Goal: Navigation & Orientation: Find specific page/section

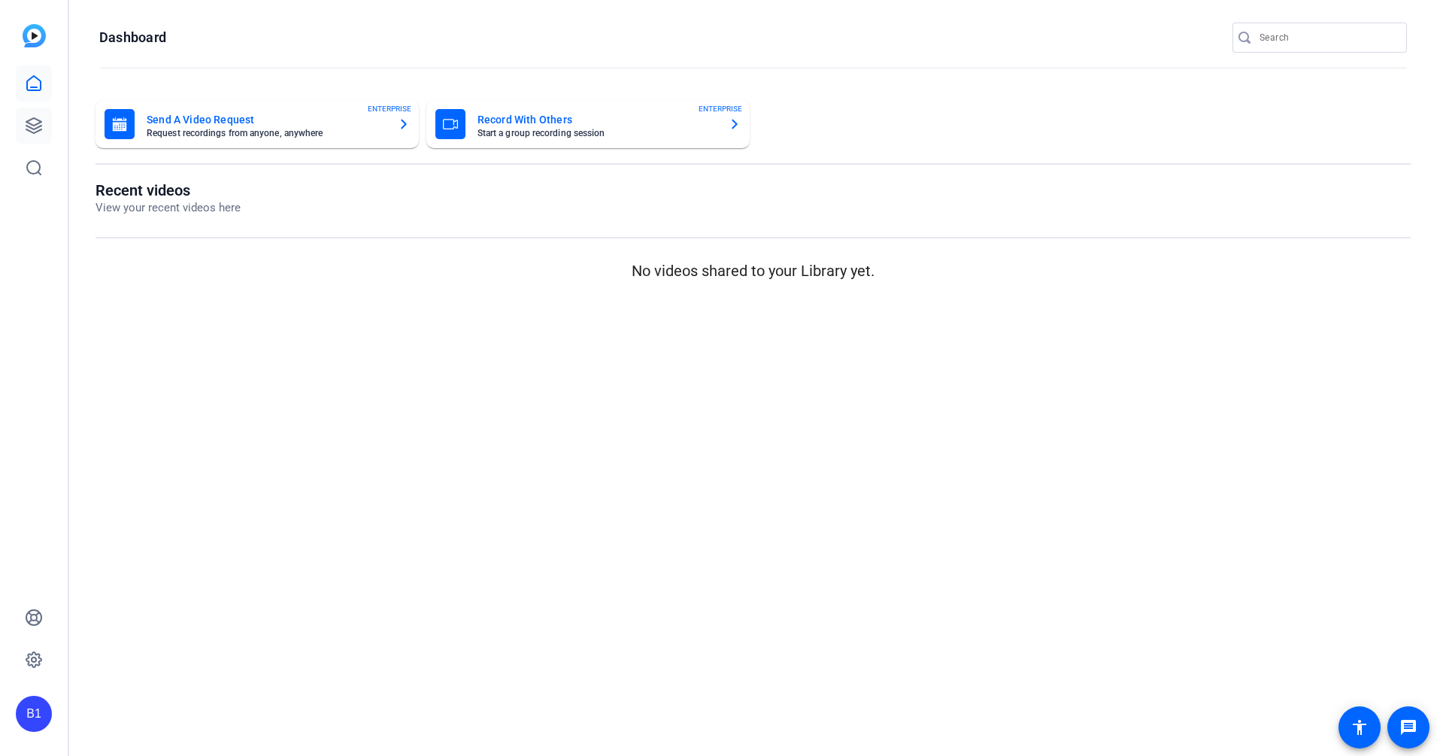
drag, startPoint x: 5, startPoint y: 127, endPoint x: 16, endPoint y: 127, distance: 11.3
click at [5, 127] on div "B1" at bounding box center [34, 378] width 68 height 756
click at [28, 126] on icon at bounding box center [33, 125] width 15 height 15
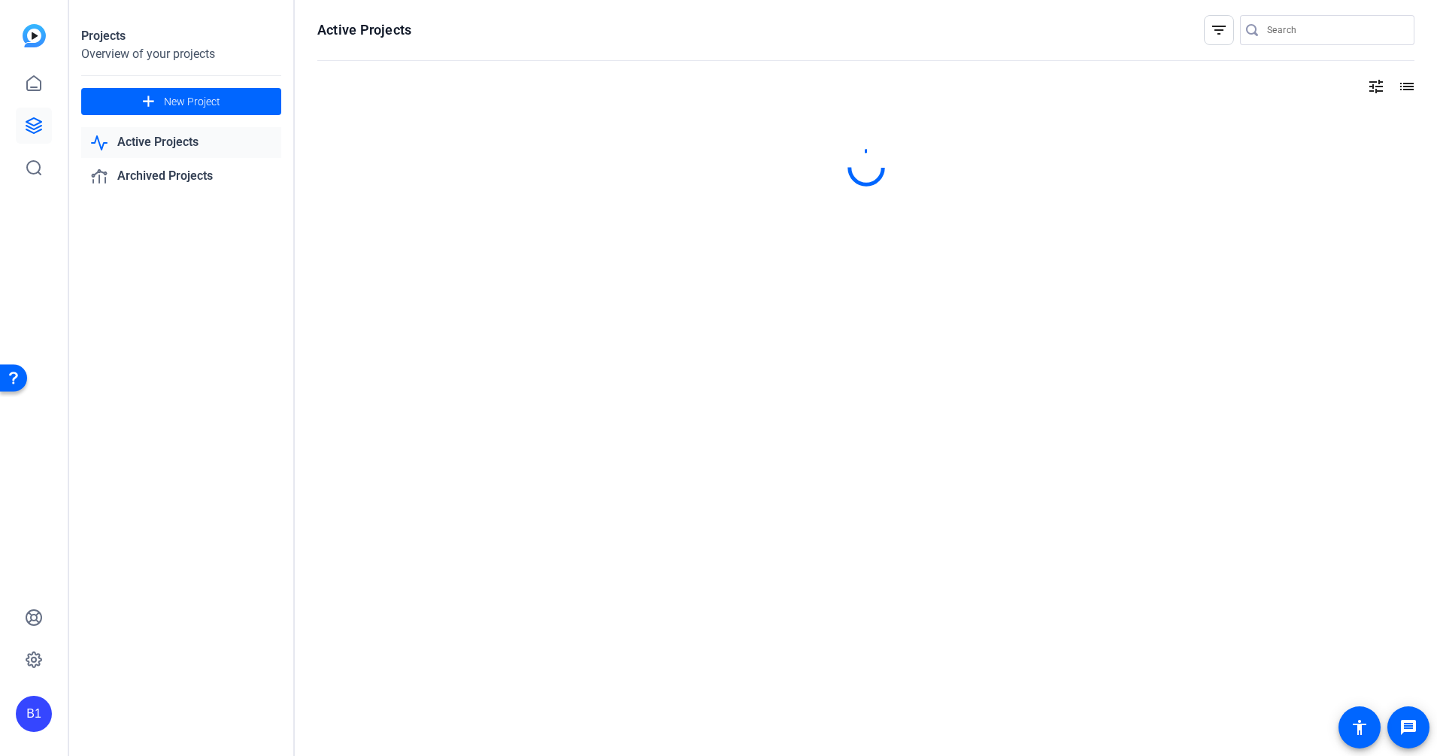
click at [173, 140] on link "Active Projects" at bounding box center [181, 142] width 200 height 31
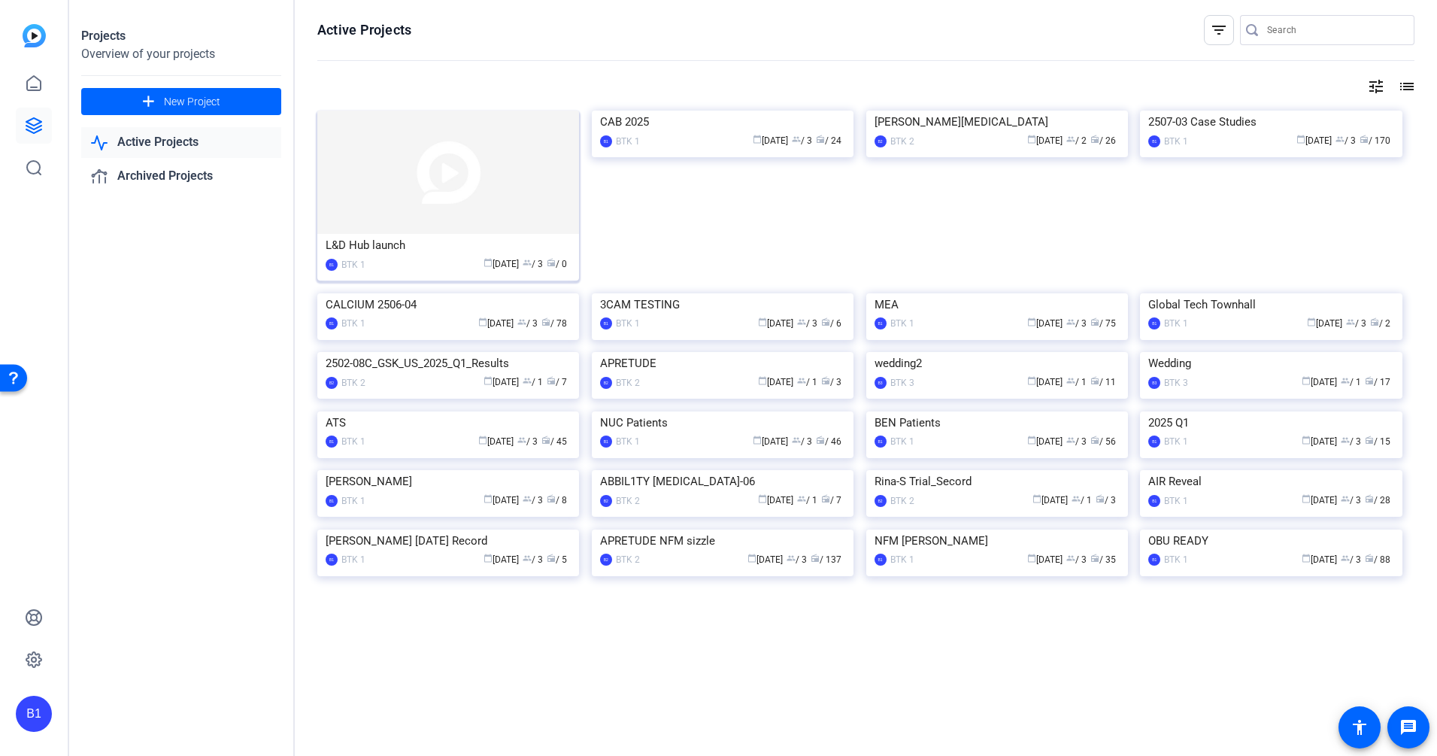
click at [437, 253] on div "L&D Hub launch" at bounding box center [448, 245] width 245 height 23
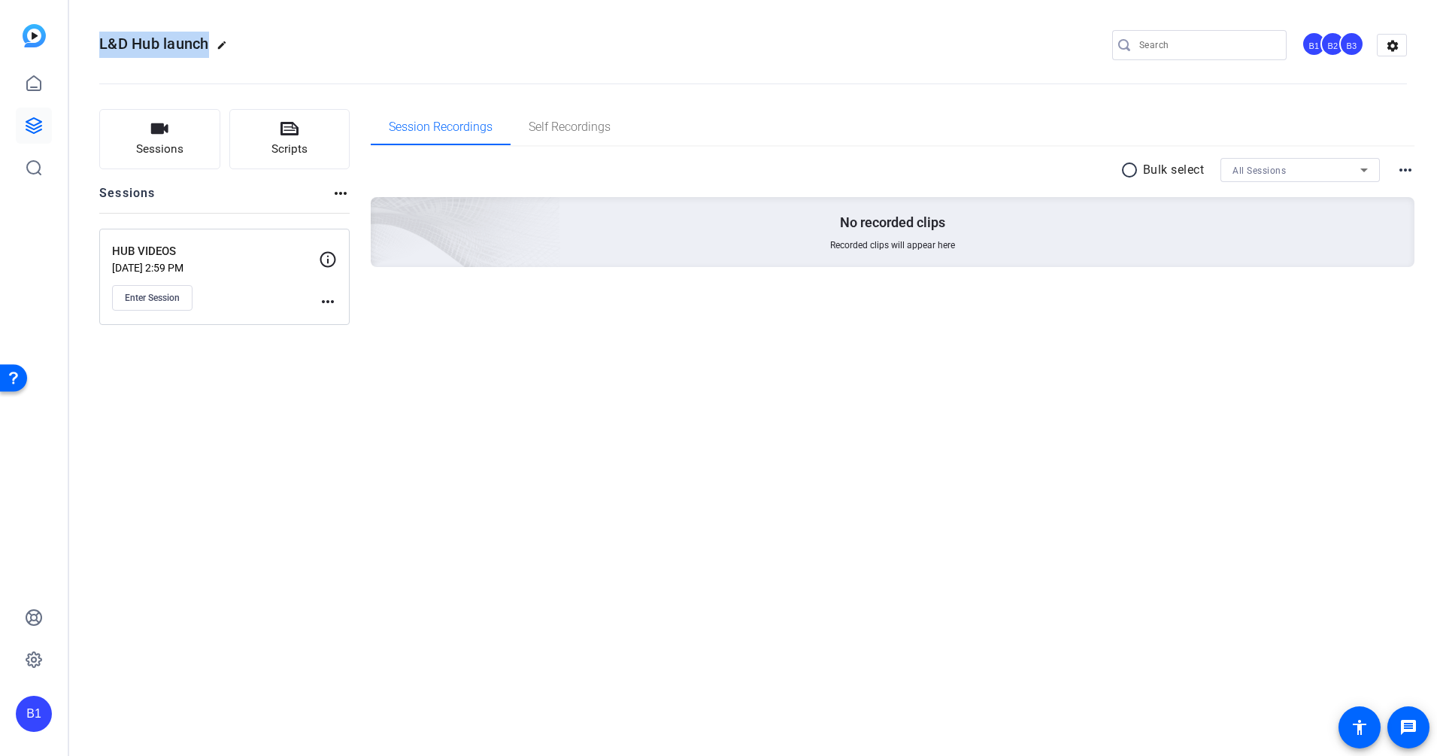
drag, startPoint x: 208, startPoint y: 43, endPoint x: 98, endPoint y: 43, distance: 110.5
click at [98, 43] on mat-toolbar "L&D Hub launch edit B1 B2 B3 settings" at bounding box center [753, 45] width 1368 height 90
copy span "L&D Hub launch"
